Goal: Check status

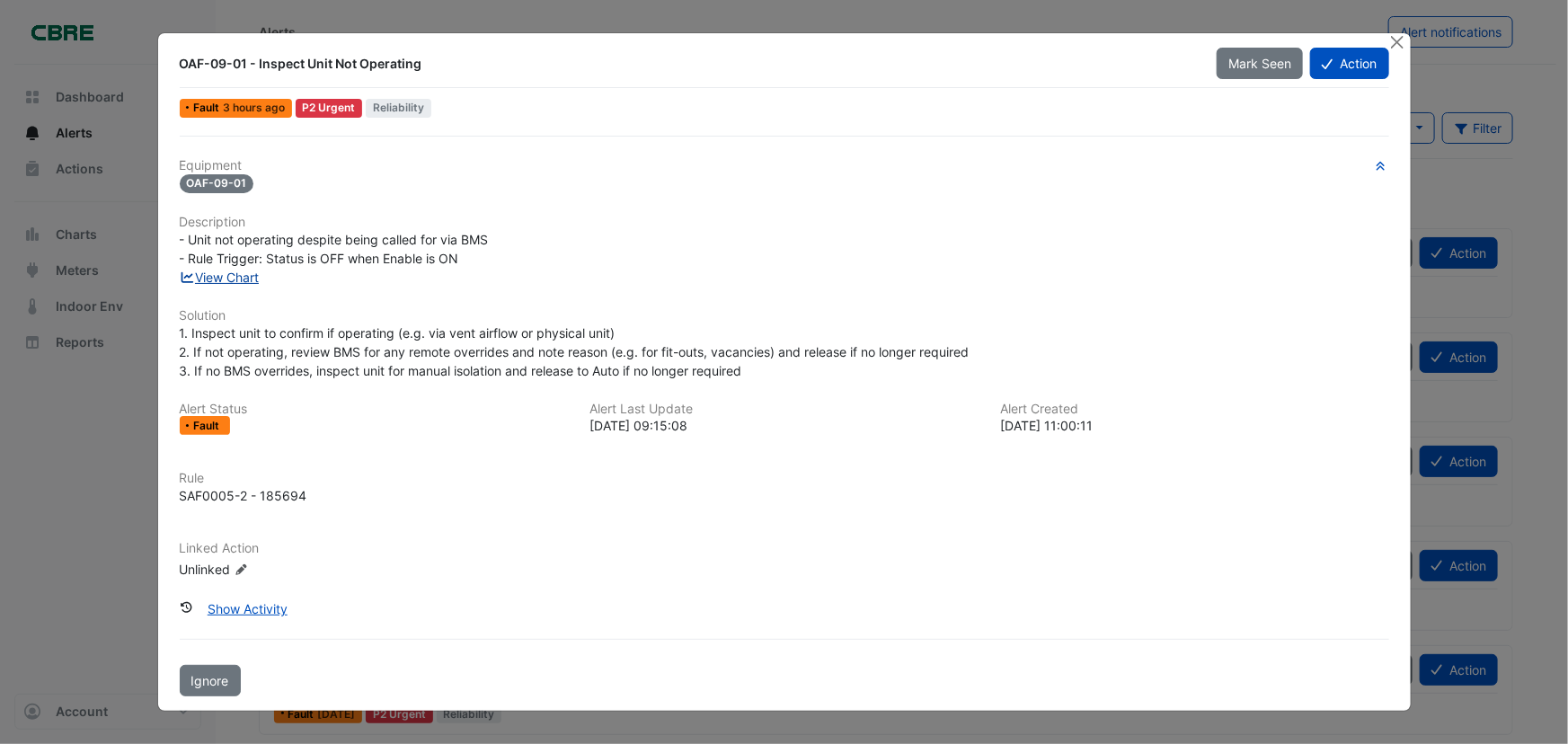
click at [219, 273] on link "View Chart" at bounding box center [219, 276] width 80 height 15
